Goal: Information Seeking & Learning: Learn about a topic

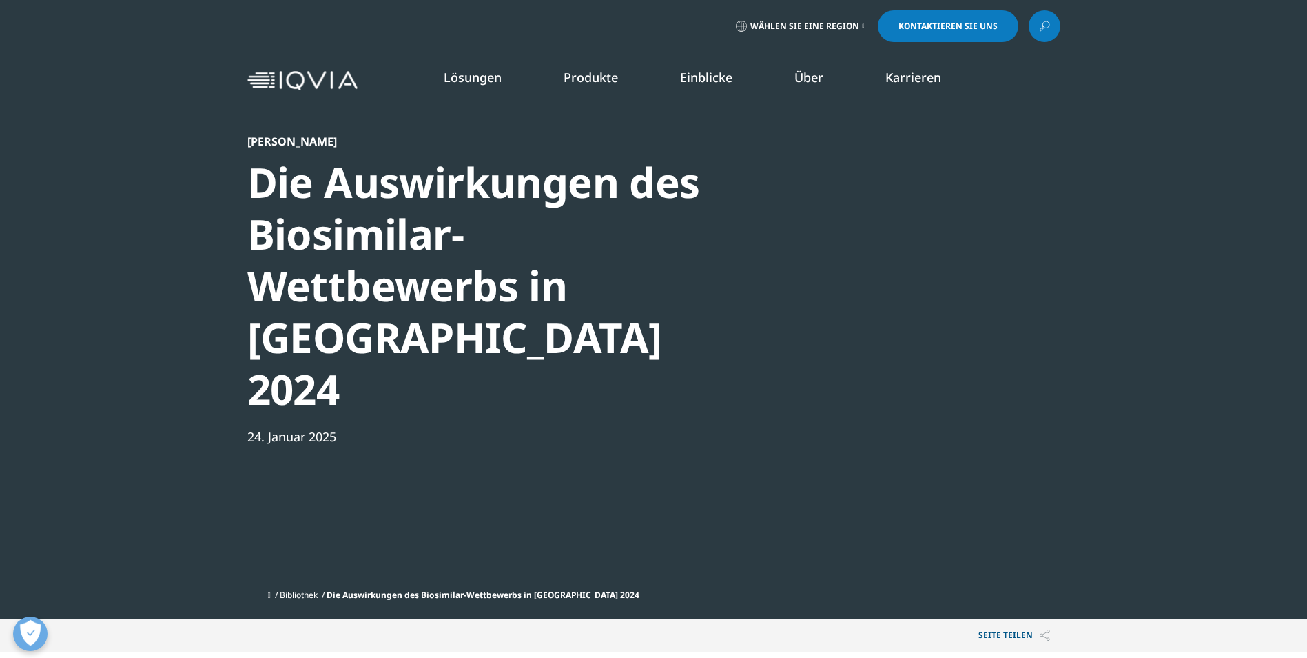
click at [936, 295] on div at bounding box center [928, 289] width 266 height 310
click at [298, 253] on div "Die Auswirkungen des Biosimilar-Wettbewerbs in [GEOGRAPHIC_DATA] 2024" at bounding box center [483, 285] width 473 height 258
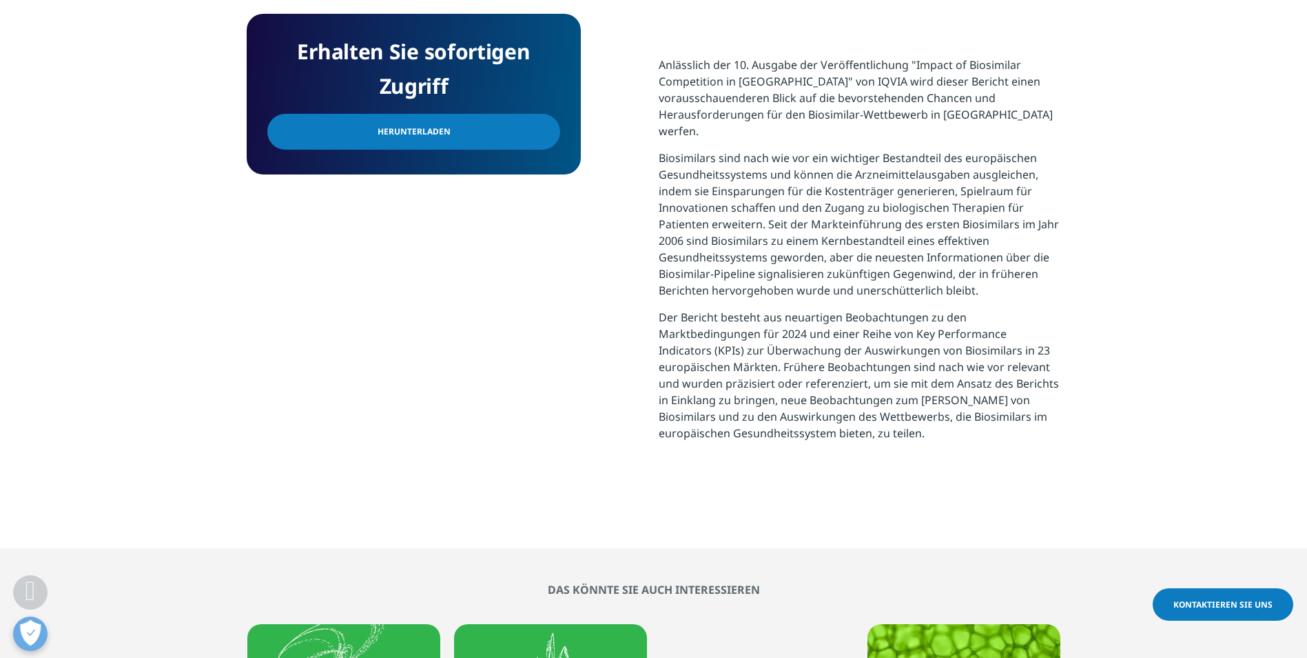
scroll to position [413, 813]
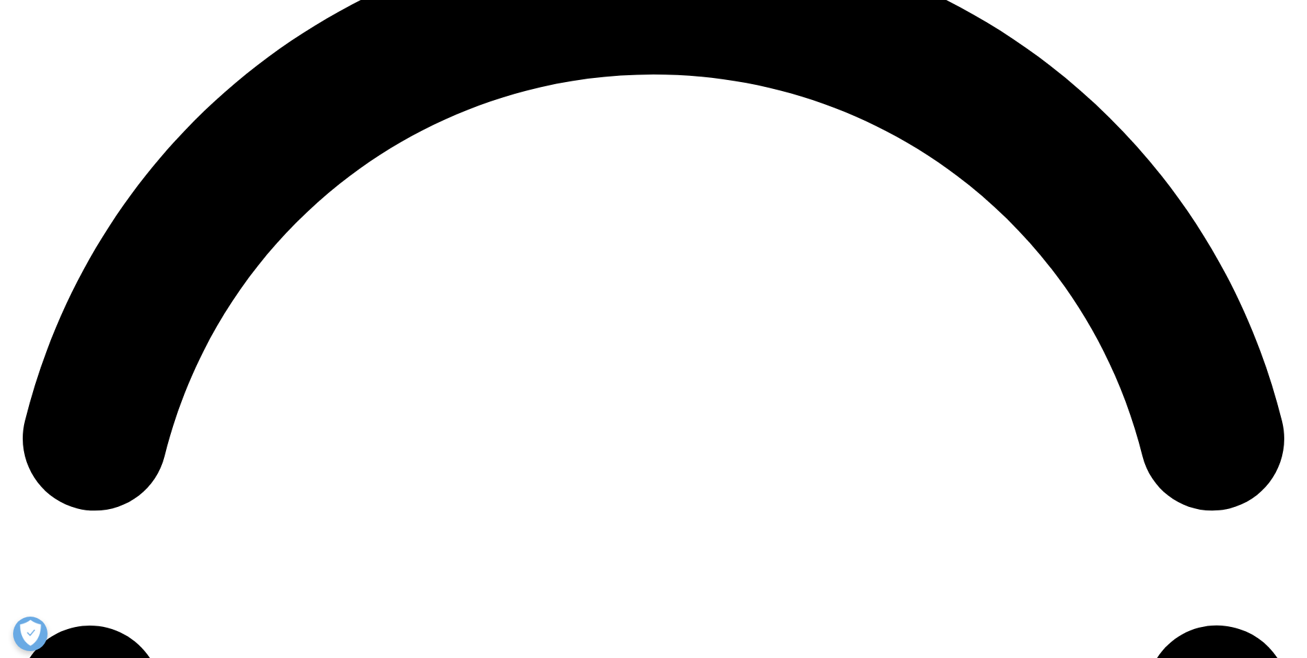
scroll to position [3294, 0]
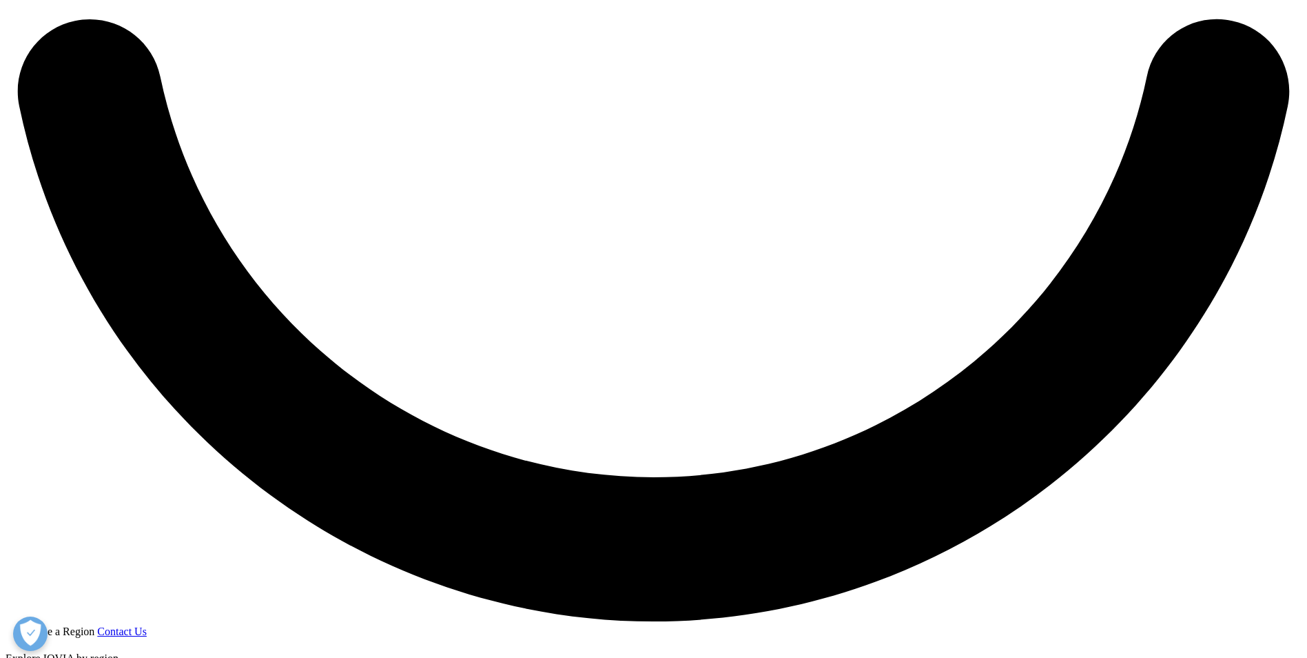
drag, startPoint x: 259, startPoint y: 313, endPoint x: 302, endPoint y: 339, distance: 50.1
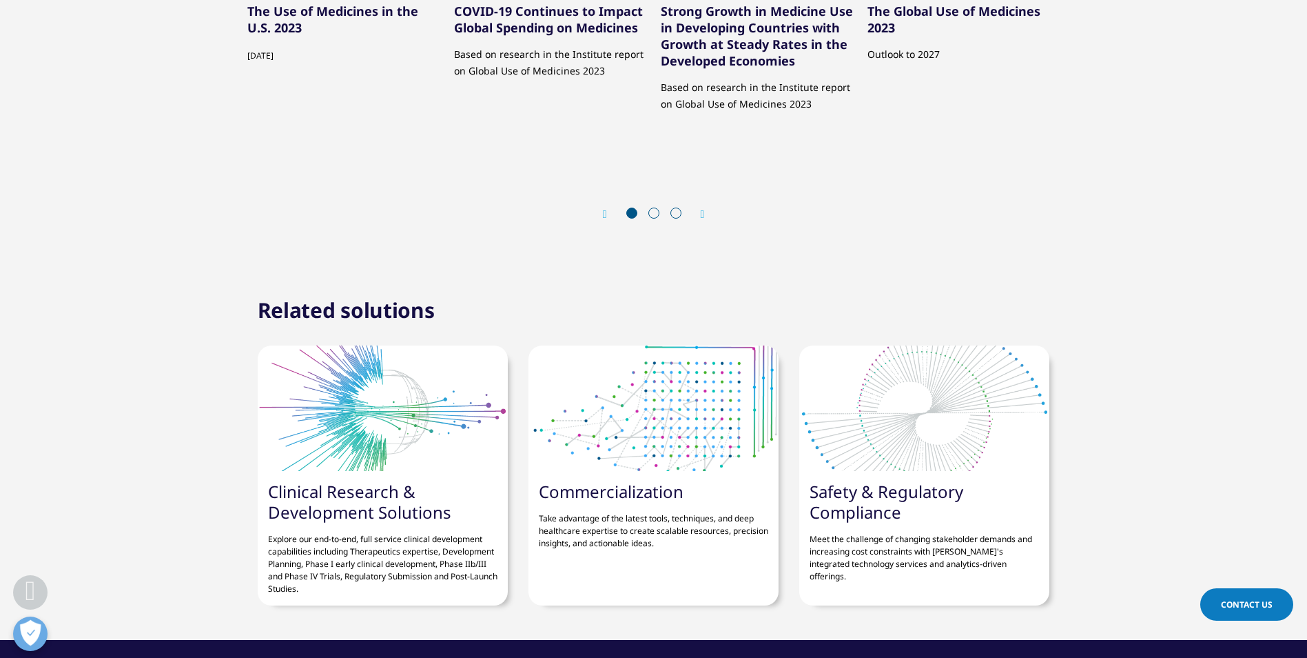
scroll to position [862, 813]
